Goal: Task Accomplishment & Management: Manage account settings

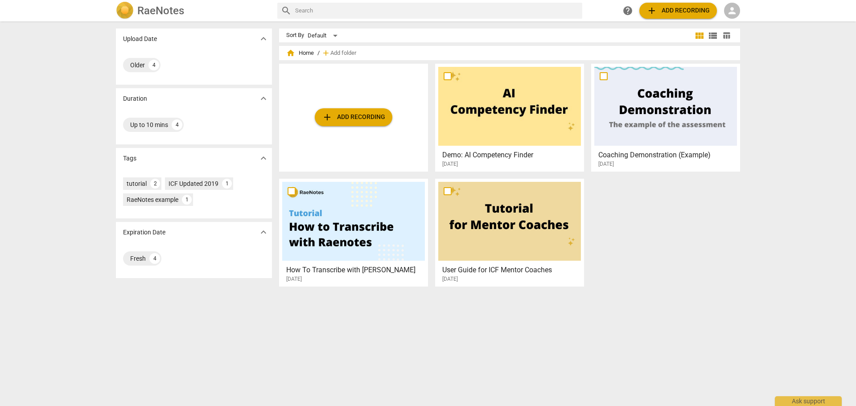
click at [732, 13] on span "person" at bounding box center [731, 10] width 11 height 11
click at [739, 22] on li "Login" at bounding box center [740, 21] width 32 height 21
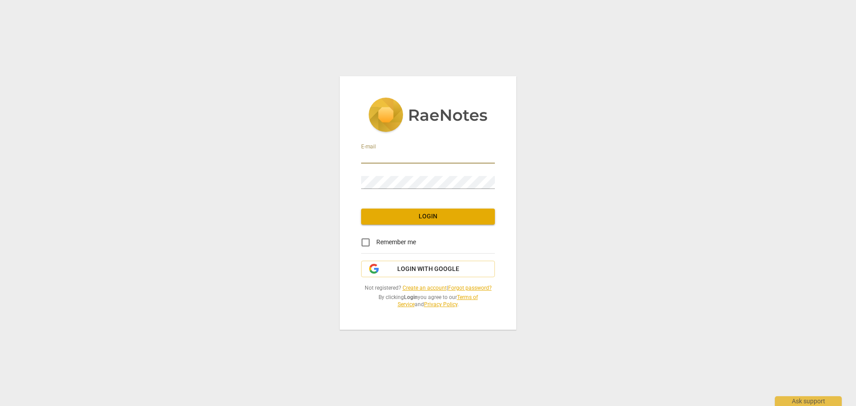
click at [380, 155] on input "email" at bounding box center [428, 157] width 134 height 13
type input "[PERSON_NAME][EMAIL_ADDRESS][PERSON_NAME][DOMAIN_NAME]"
click at [365, 241] on input "Remember me" at bounding box center [365, 242] width 21 height 21
checkbox input "true"
click at [381, 220] on span "Login" at bounding box center [427, 216] width 119 height 9
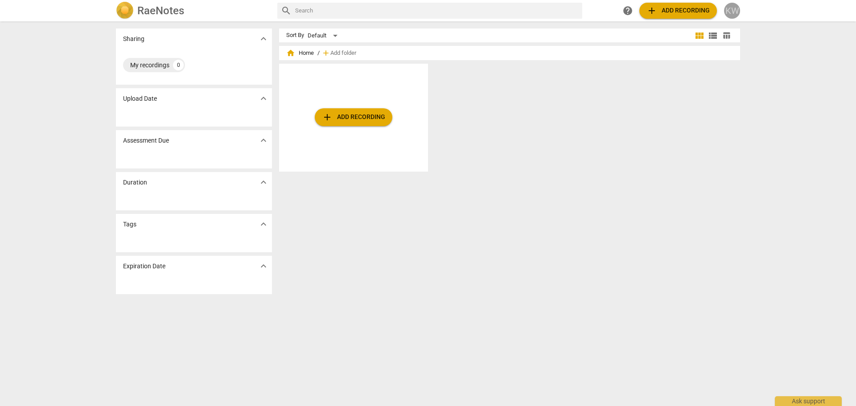
click at [731, 11] on div "KW" at bounding box center [732, 11] width 16 height 16
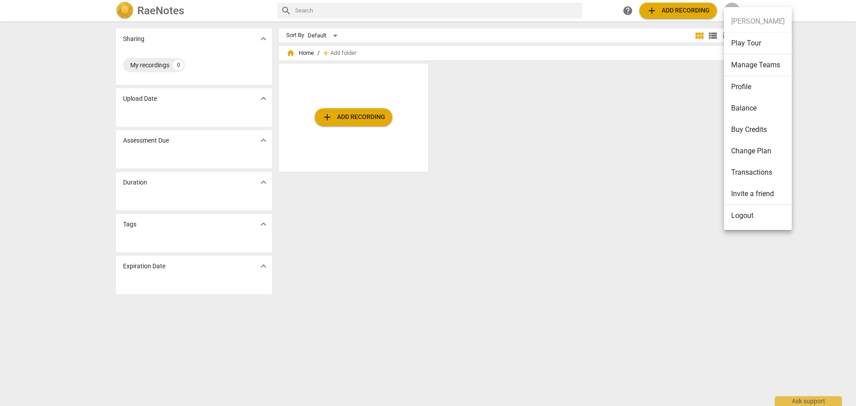
click at [745, 18] on ul "[PERSON_NAME] Play Tour Manage Teams Profile Balance Buy Credits Change Plan Tr…" at bounding box center [758, 118] width 68 height 223
click at [674, 106] on div at bounding box center [428, 203] width 856 height 406
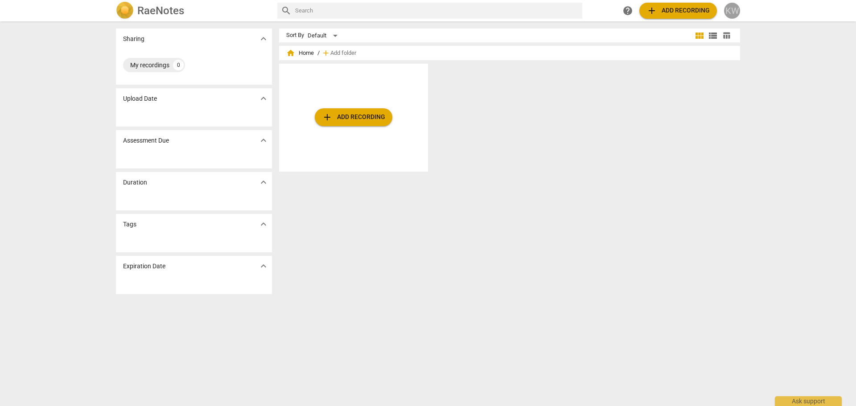
click at [730, 12] on div "KW" at bounding box center [732, 11] width 16 height 16
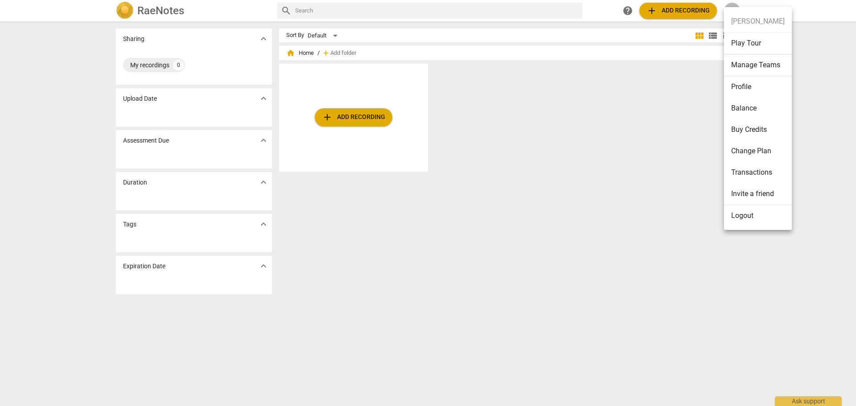
click at [760, 147] on li "Change Plan" at bounding box center [758, 150] width 68 height 21
